Goal: Task Accomplishment & Management: Use online tool/utility

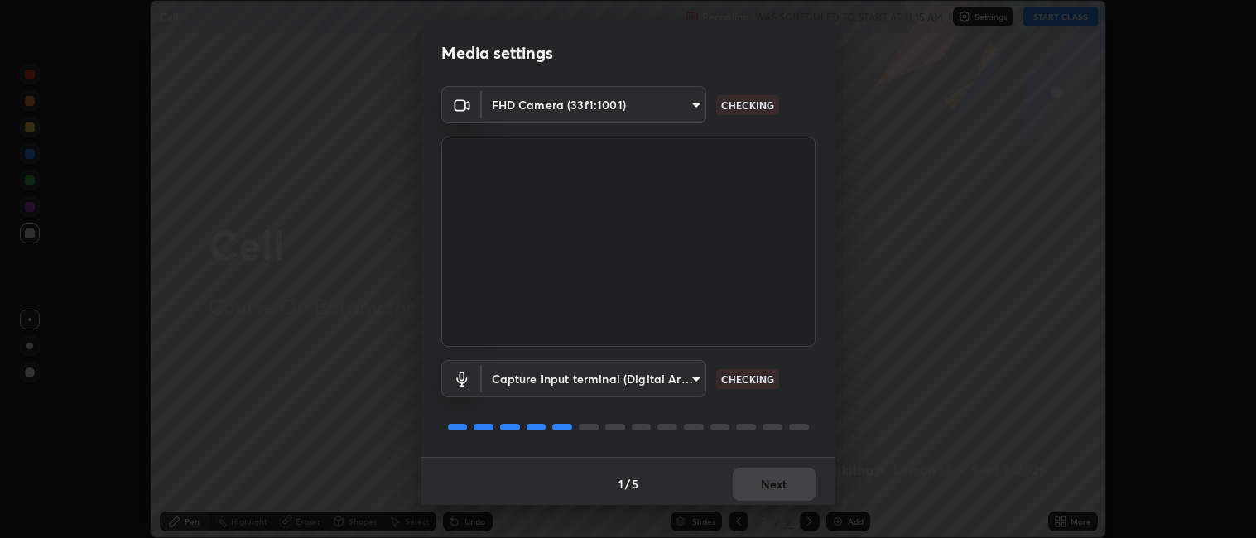
scroll to position [4, 0]
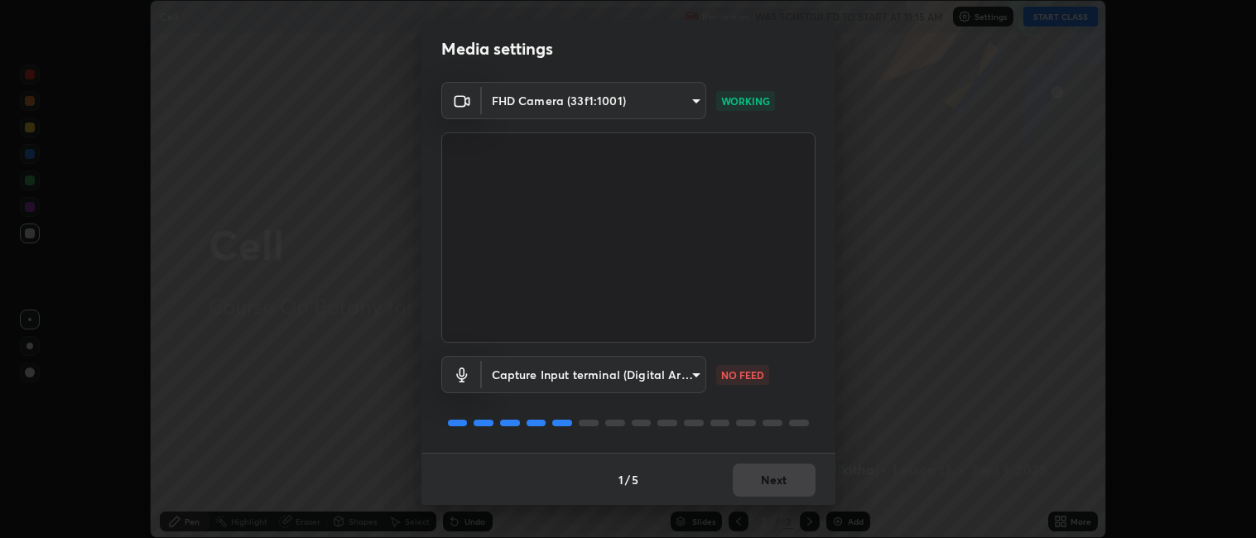
click at [672, 373] on body "Erase all Cell Recording WAS SCHEDULED TO START AT 11:15 AM Settings START CLAS…" at bounding box center [628, 269] width 1256 height 538
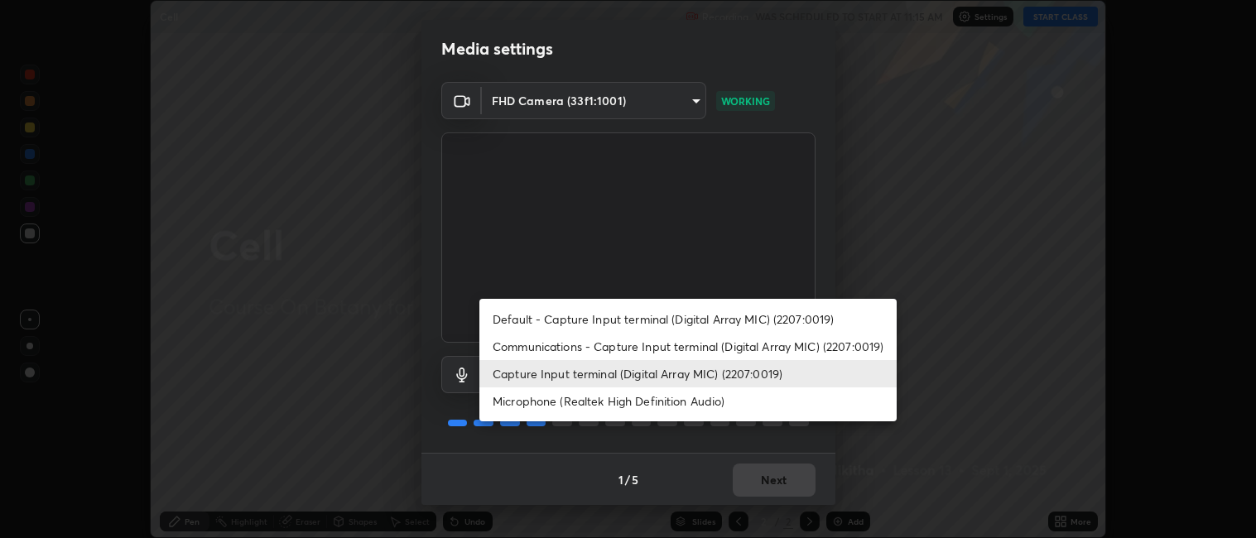
click at [598, 370] on li "Capture Input terminal (Digital Array MIC) (2207:0019)" at bounding box center [687, 373] width 417 height 27
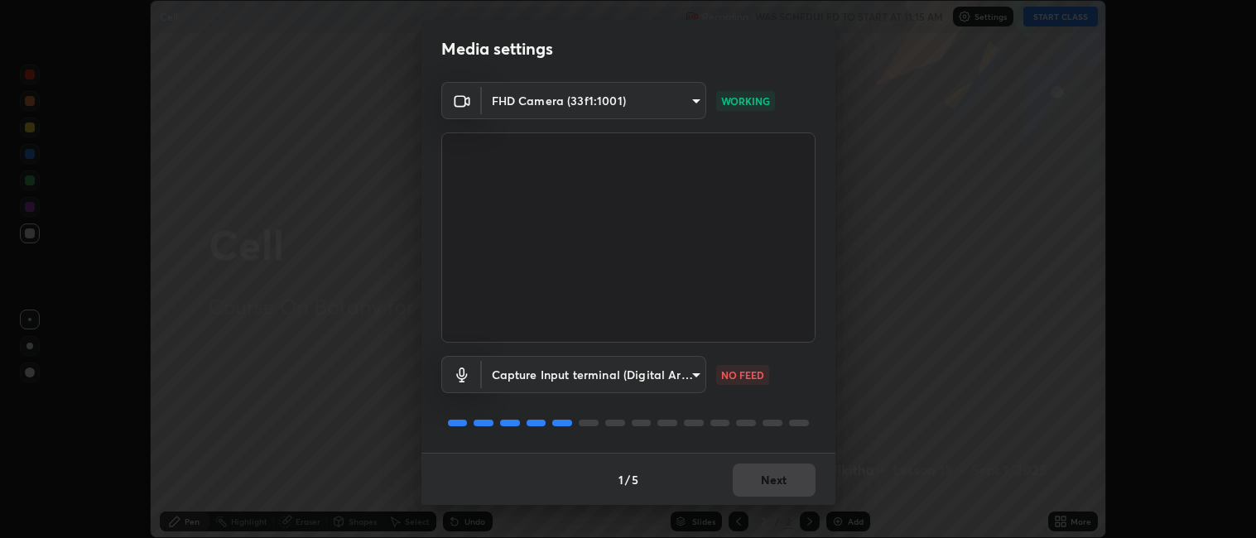
click at [671, 381] on body "Erase all Cell Recording WAS SCHEDULED TO START AT 11:15 AM Settings START CLAS…" at bounding box center [628, 269] width 1256 height 538
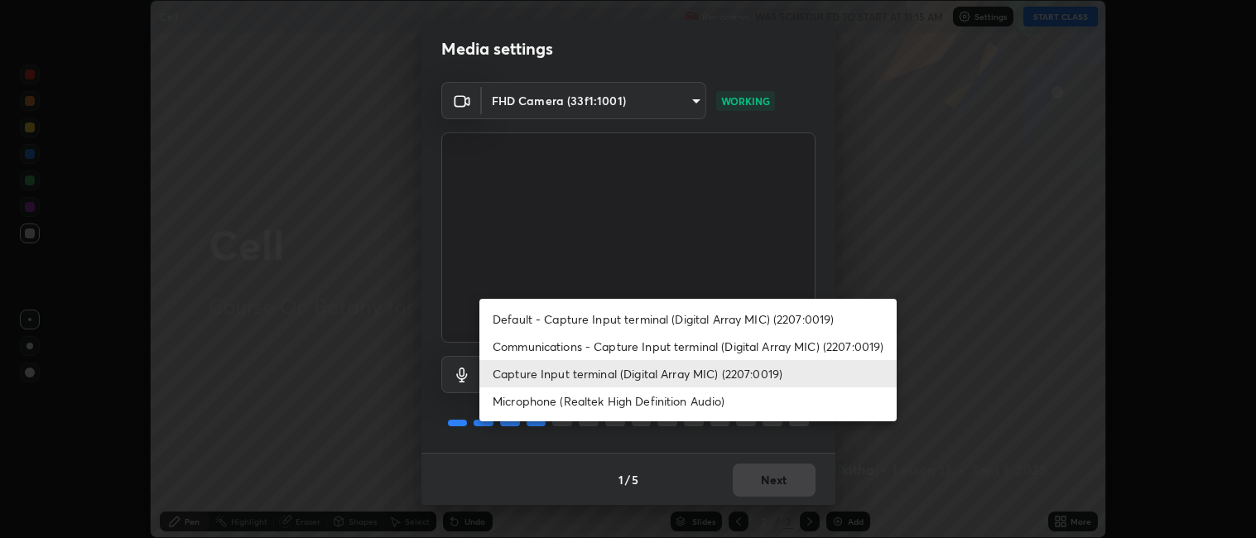
click at [614, 352] on li "Communications - Capture Input terminal (Digital Array MIC) (2207:0019)" at bounding box center [687, 346] width 417 height 27
type input "communications"
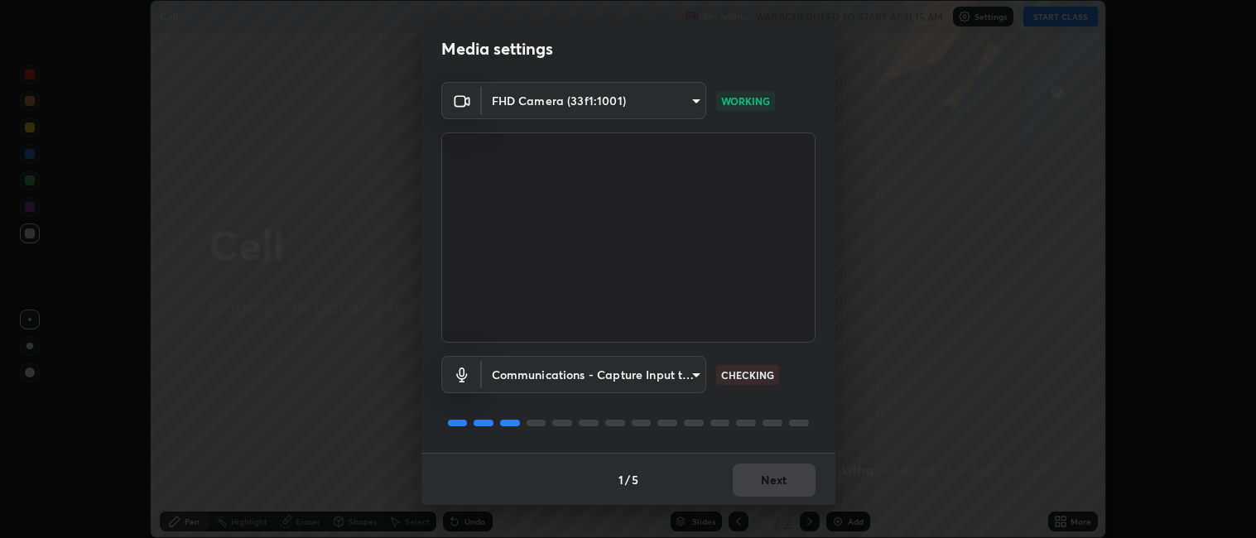
click at [668, 378] on body "Erase all Cell Recording WAS SCHEDULED TO START AT 11:15 AM Settings START CLAS…" at bounding box center [628, 269] width 1256 height 538
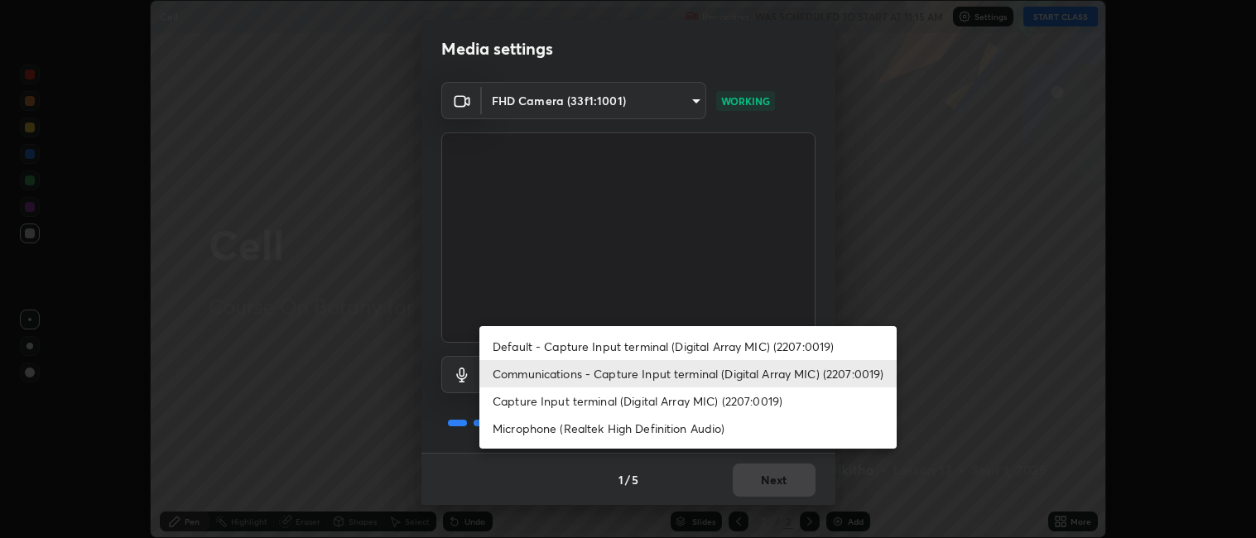
click at [812, 476] on div at bounding box center [628, 269] width 1256 height 538
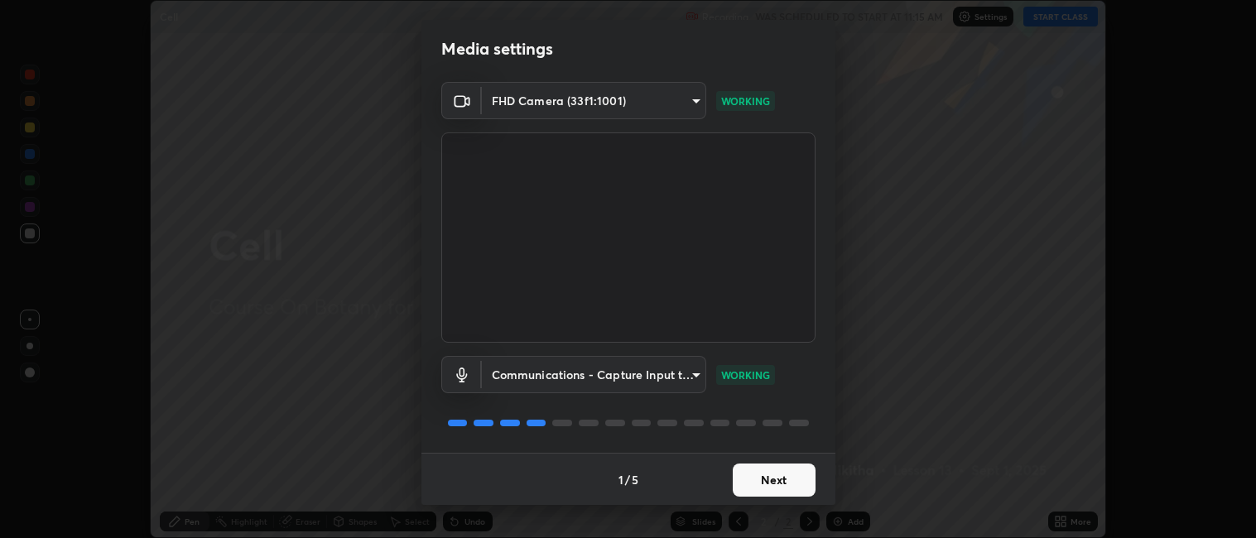
click at [772, 484] on button "Next" at bounding box center [774, 480] width 83 height 33
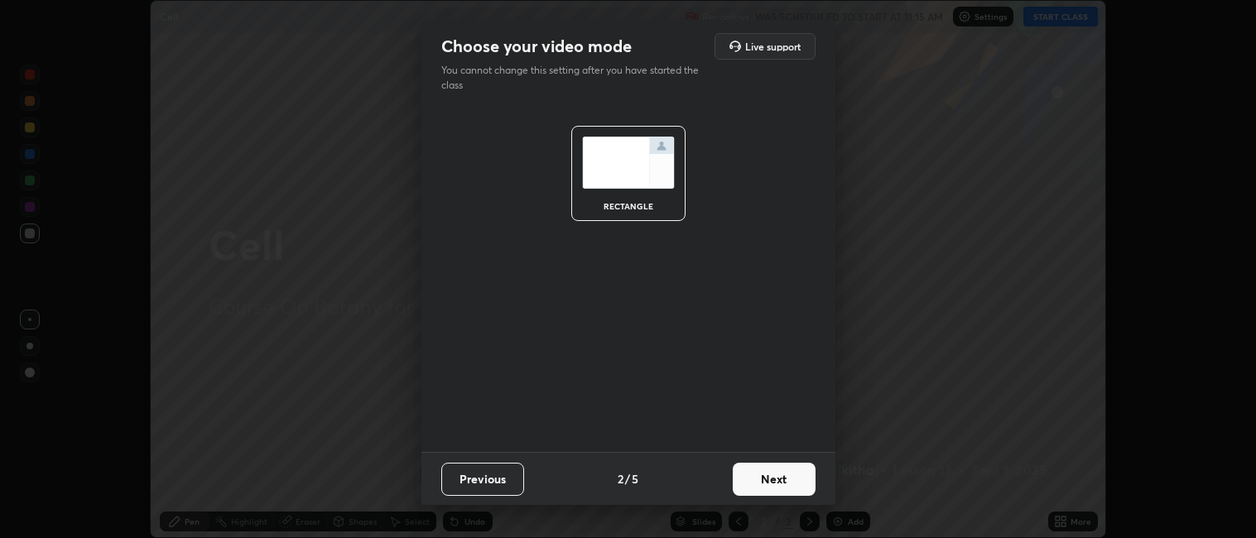
scroll to position [0, 0]
click at [777, 479] on button "Next" at bounding box center [774, 479] width 83 height 33
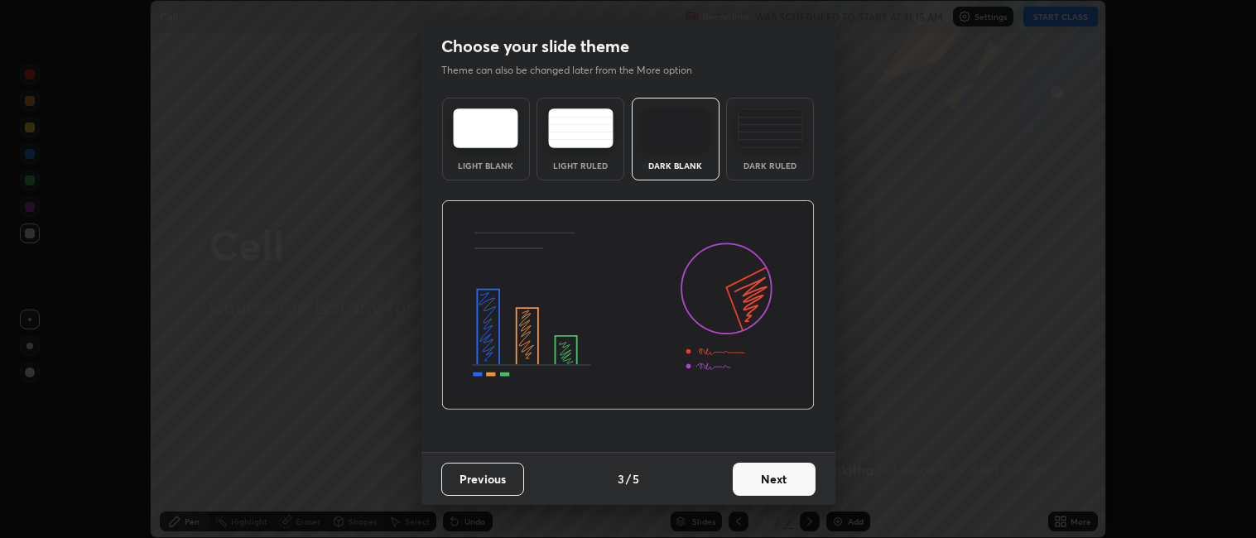
click at [796, 480] on button "Next" at bounding box center [774, 479] width 83 height 33
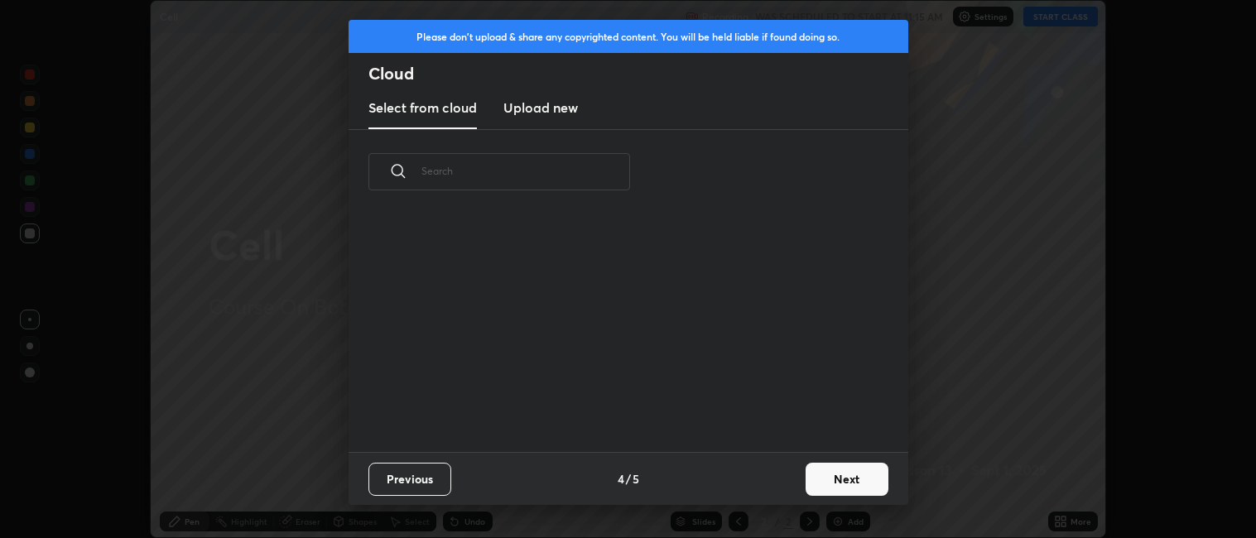
click at [810, 482] on button "Next" at bounding box center [847, 479] width 83 height 33
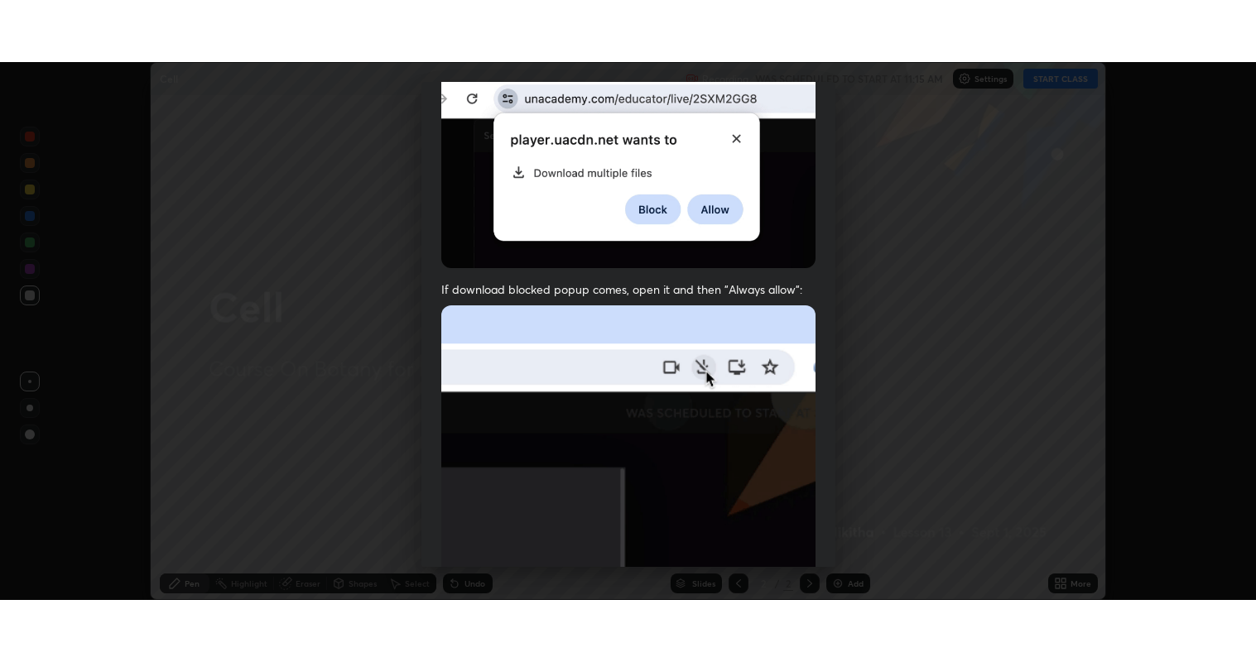
scroll to position [342, 0]
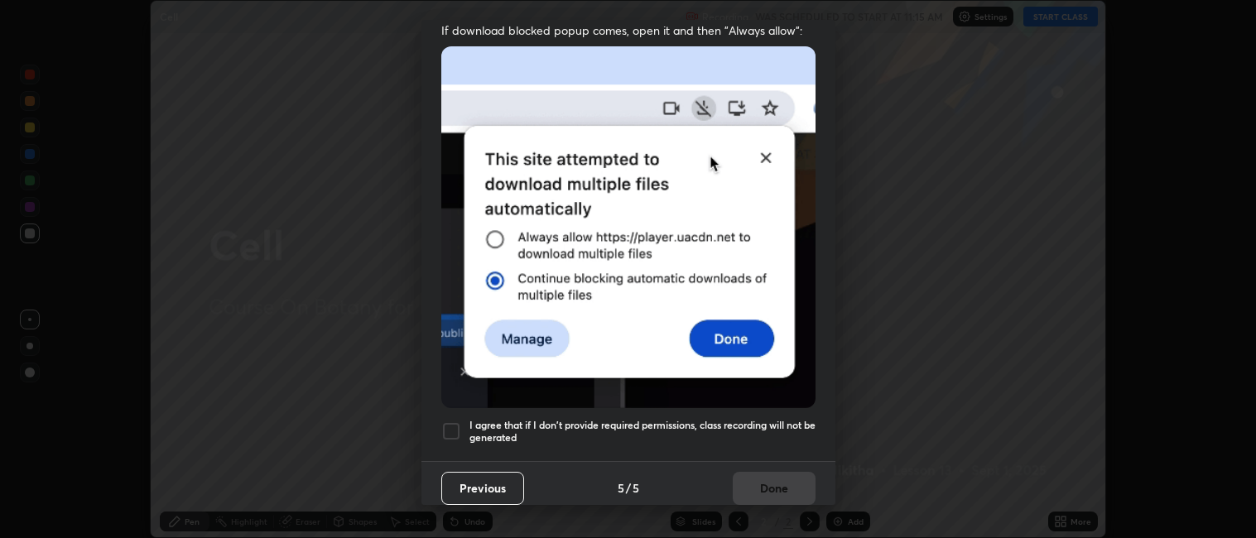
click at [452, 421] on div at bounding box center [451, 431] width 20 height 20
click at [762, 474] on button "Done" at bounding box center [774, 488] width 83 height 33
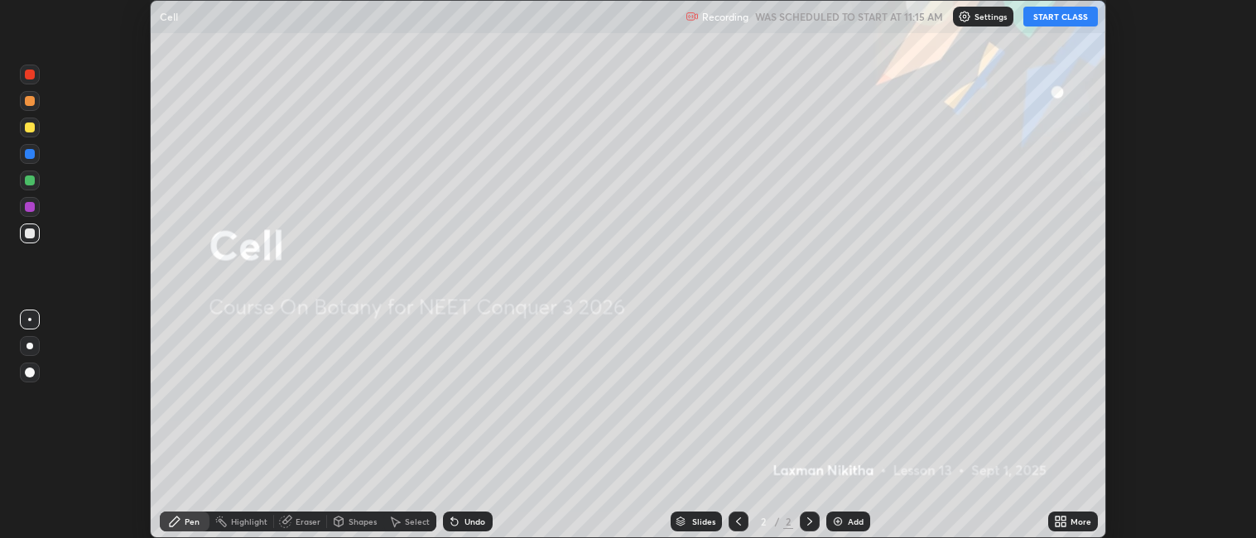
click at [1032, 22] on button "START CLASS" at bounding box center [1060, 17] width 75 height 20
click at [1086, 515] on div "More" at bounding box center [1073, 522] width 50 height 20
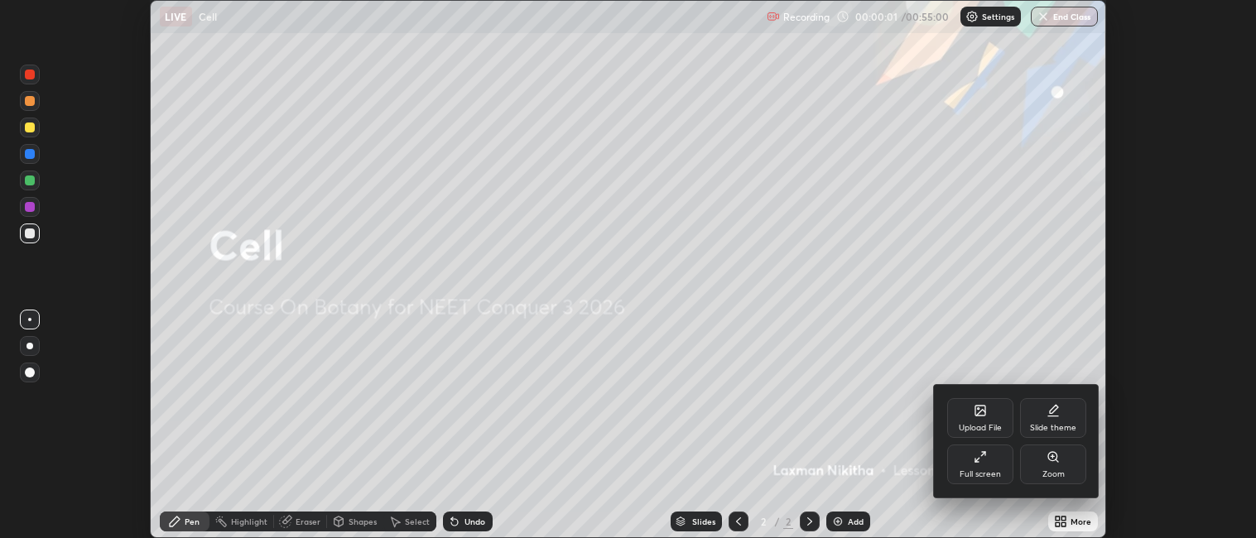
click at [985, 477] on div "Full screen" at bounding box center [980, 474] width 41 height 8
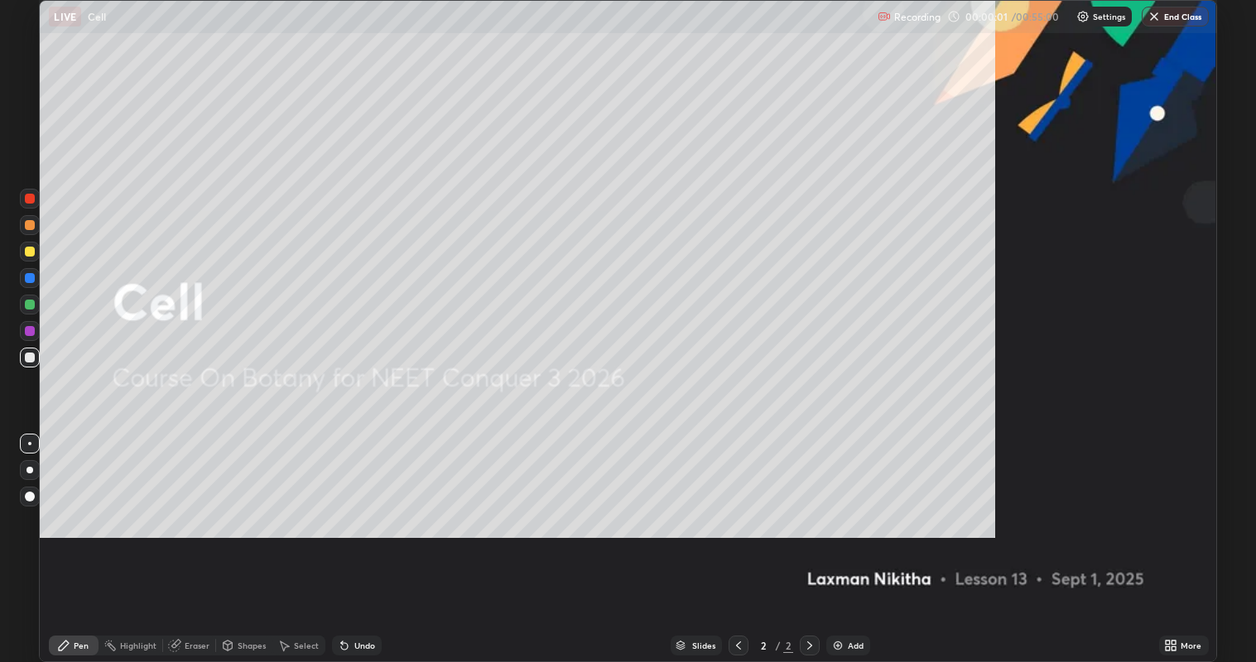
scroll to position [662, 1256]
